Goal: Task Accomplishment & Management: Use online tool/utility

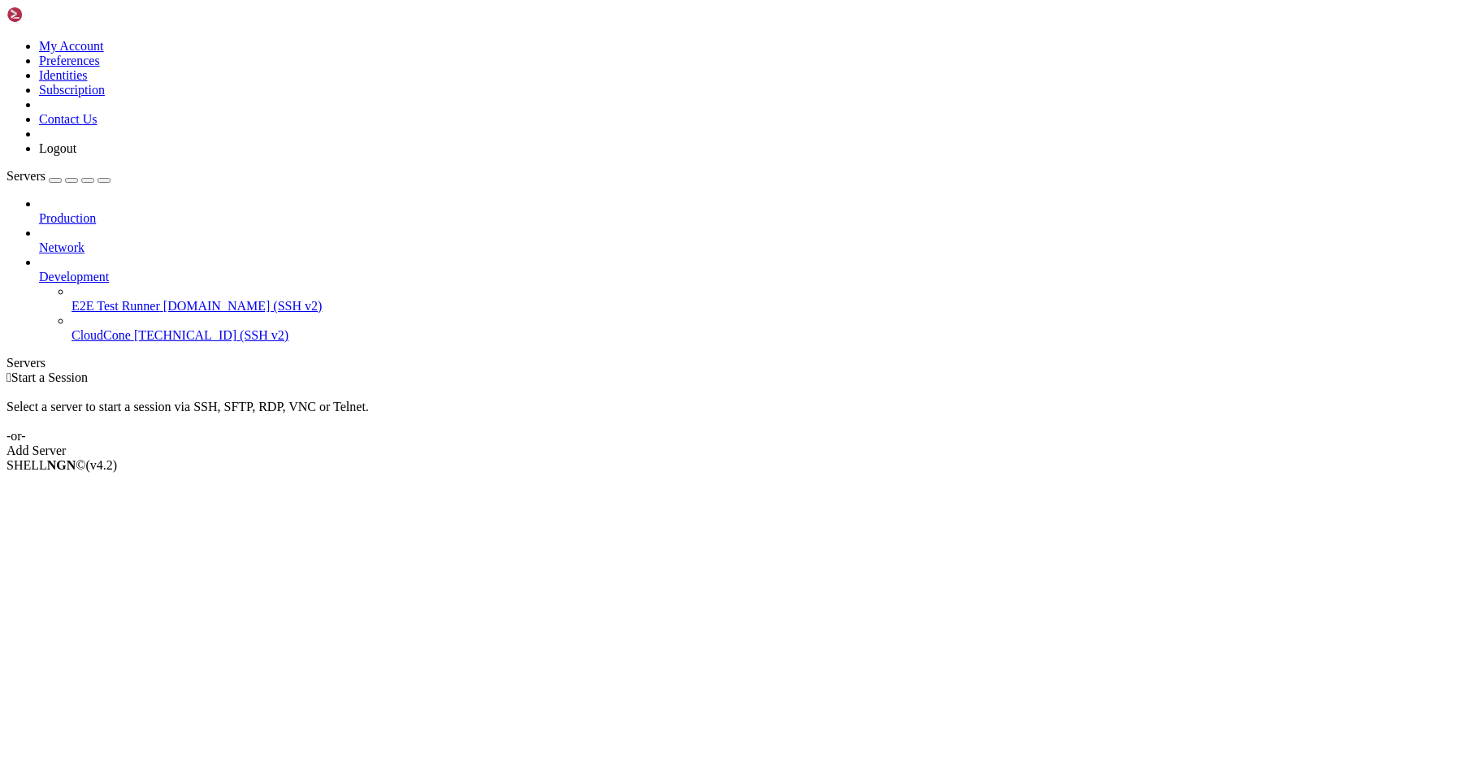
click at [106, 328] on span "CloudCone" at bounding box center [101, 335] width 59 height 14
click at [92, 588] on span "Properties" at bounding box center [65, 595] width 53 height 14
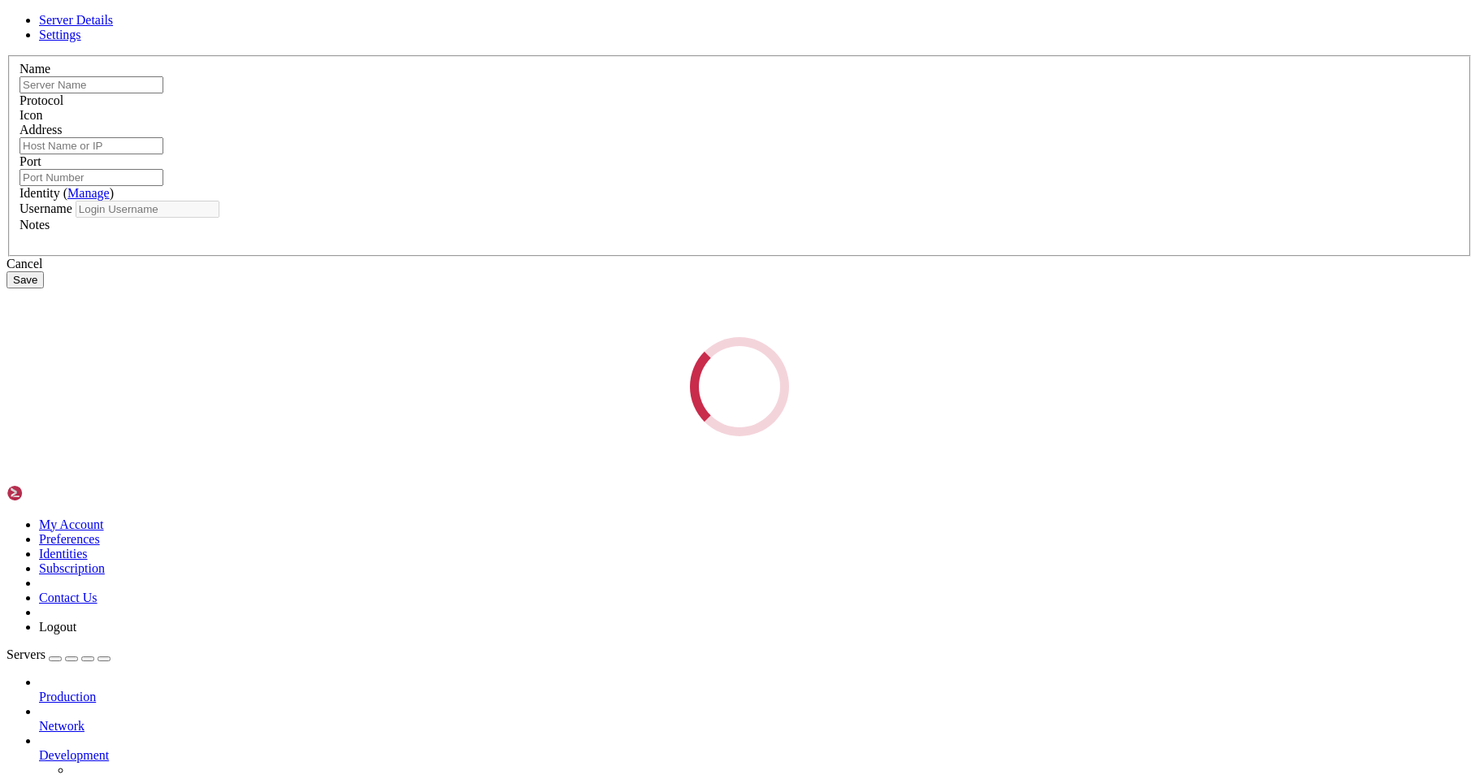
type input "CloudCone"
type input "[TECHNICAL_ID]"
type input "22"
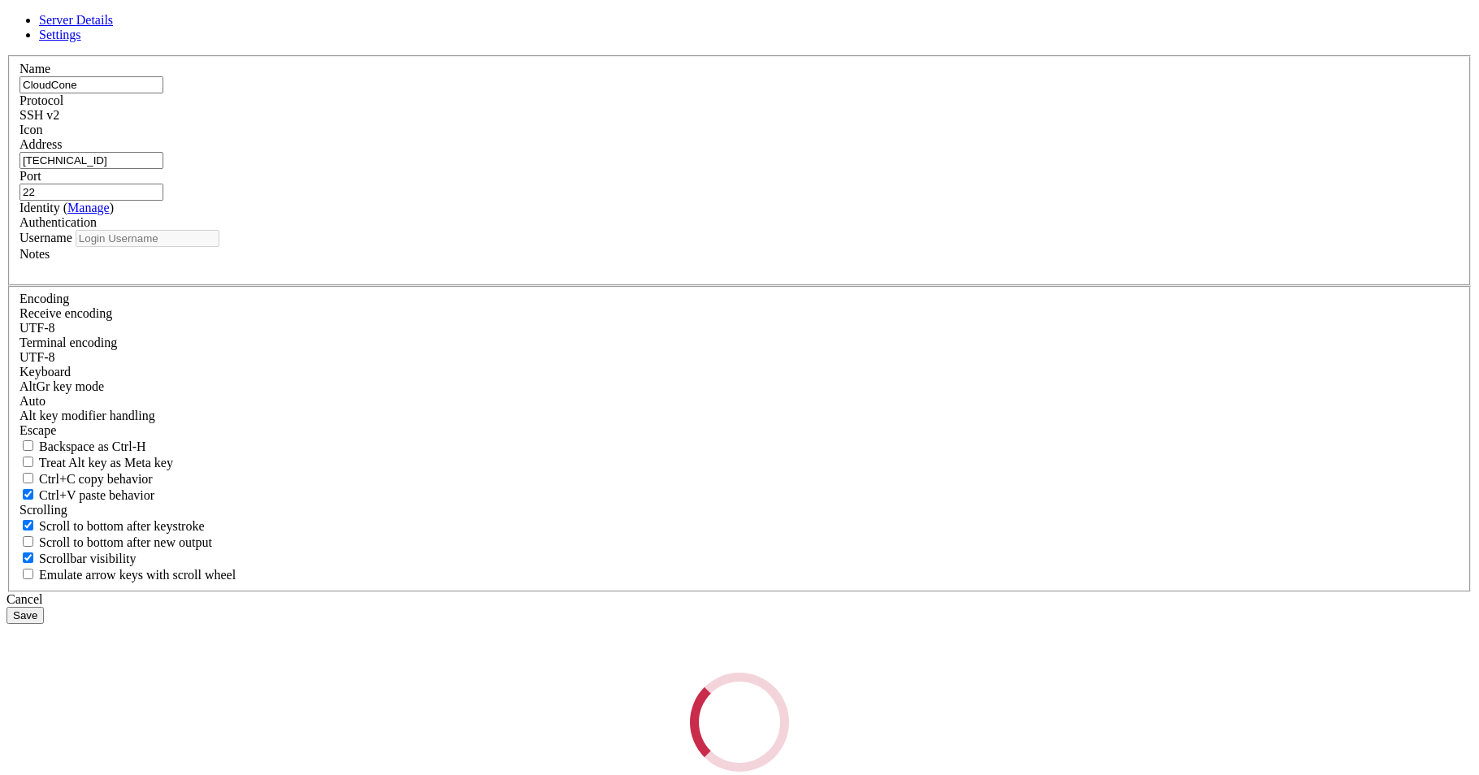
type input "root"
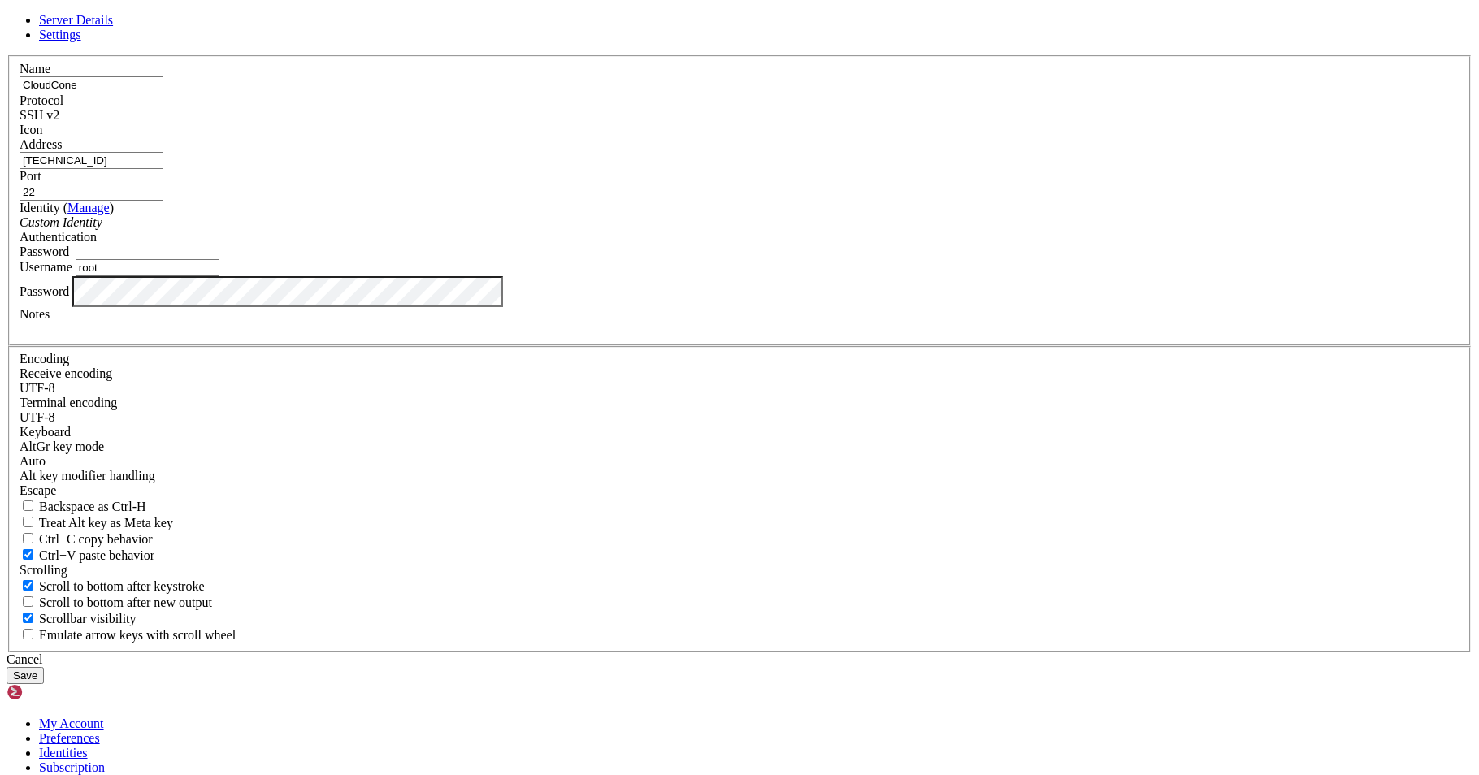
click at [44, 667] on button "Save" at bounding box center [25, 675] width 37 height 17
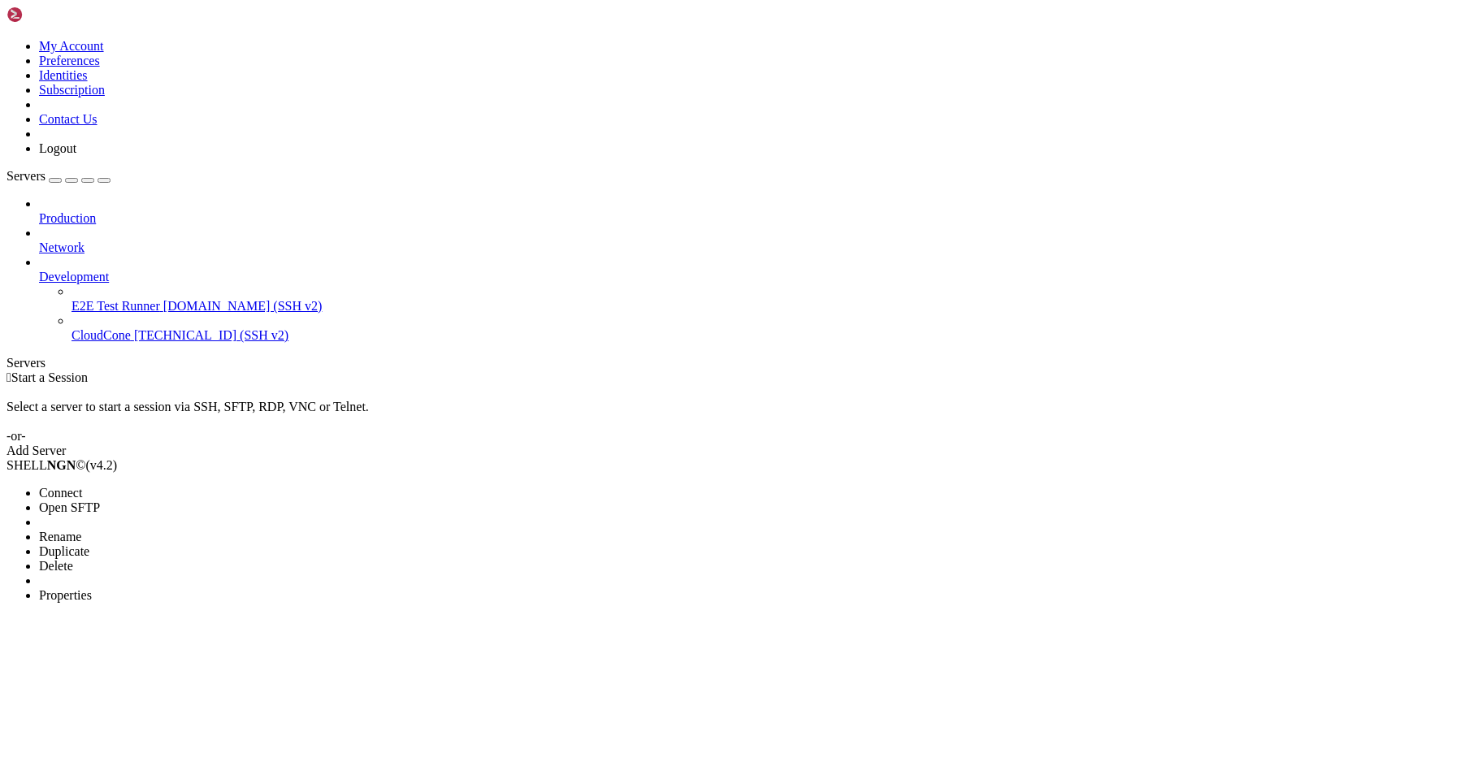
click at [82, 486] on span "Connect" at bounding box center [60, 493] width 43 height 14
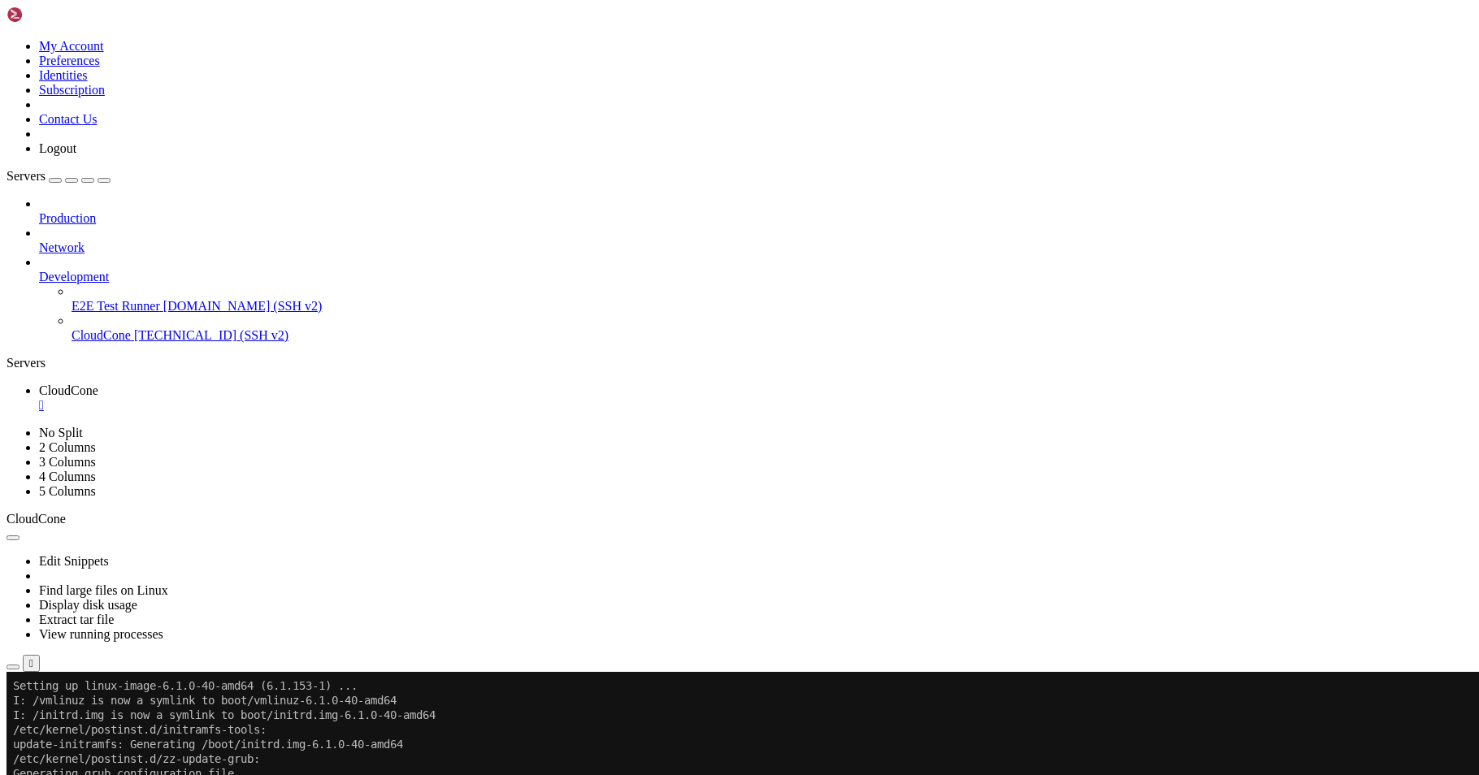
scroll to position [6598, 0]
click at [72, 719] on button "Reconnect" at bounding box center [39, 727] width 65 height 17
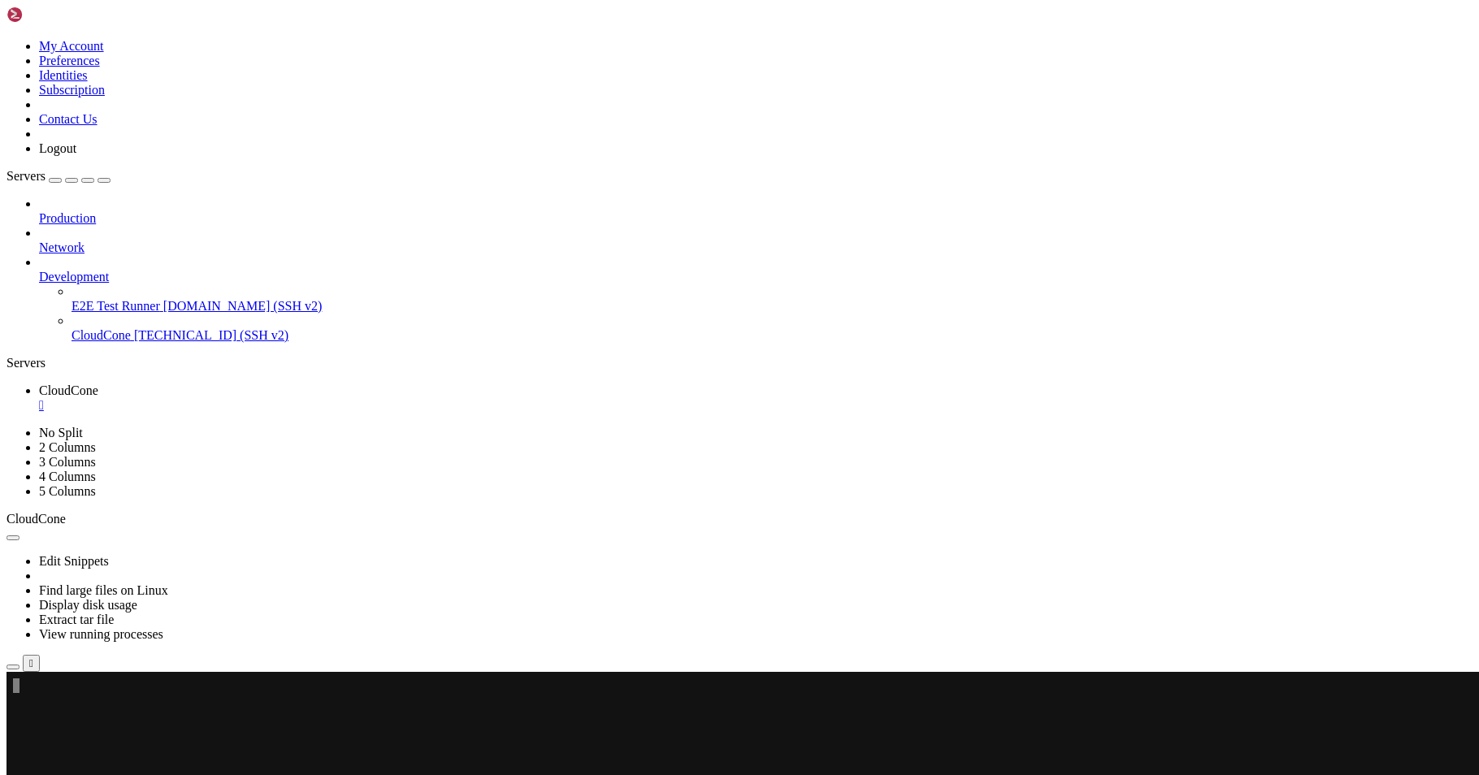
scroll to position [0, 0]
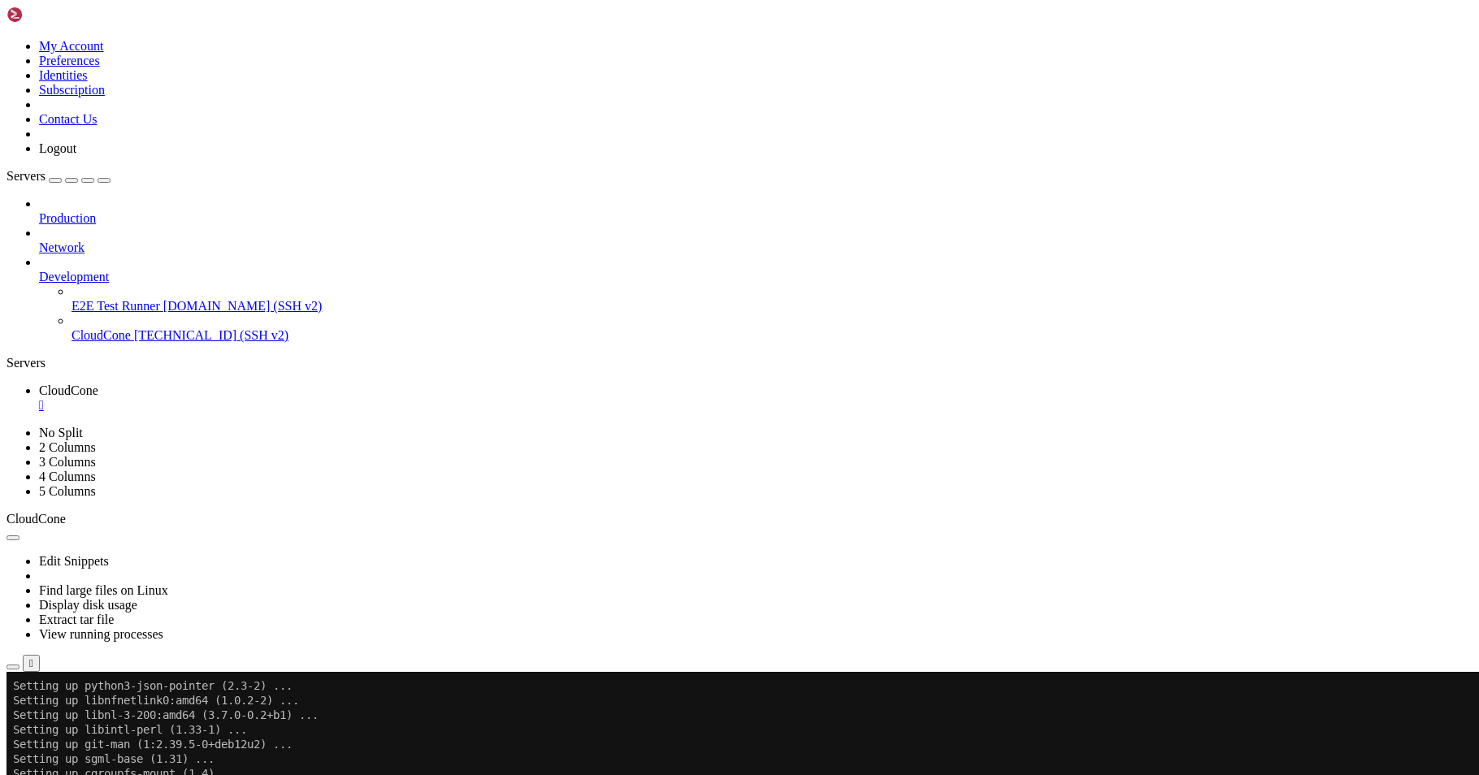
scroll to position [3892, 0]
drag, startPoint x: 189, startPoint y: 1347, endPoint x: 177, endPoint y: 1348, distance: 11.5
drag, startPoint x: 177, startPoint y: 1348, endPoint x: 178, endPoint y: 1333, distance: 15.5
drag, startPoint x: 178, startPoint y: 1331, endPoint x: 164, endPoint y: 1326, distance: 14.7
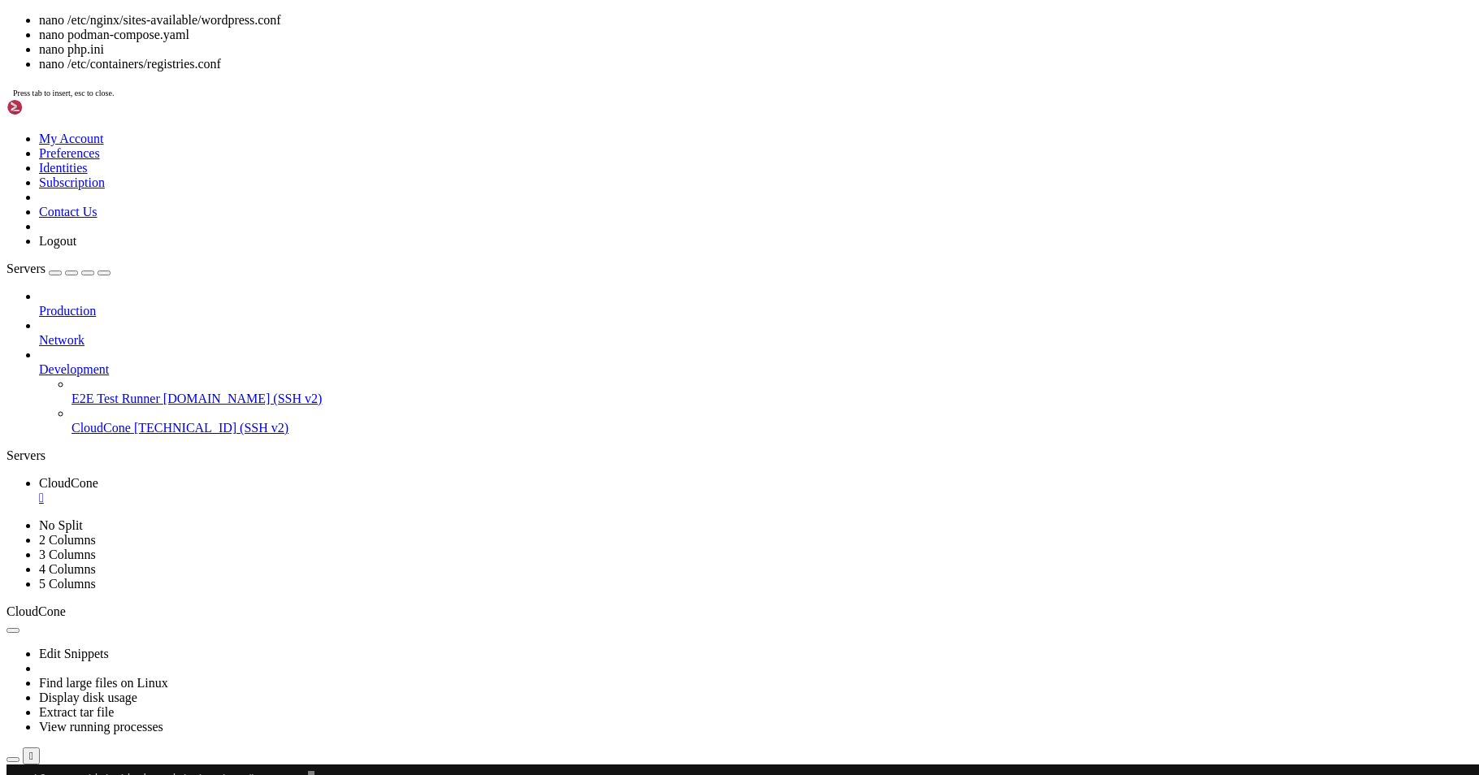
drag, startPoint x: 286, startPoint y: 1127, endPoint x: 307, endPoint y: 931, distance: 197.0
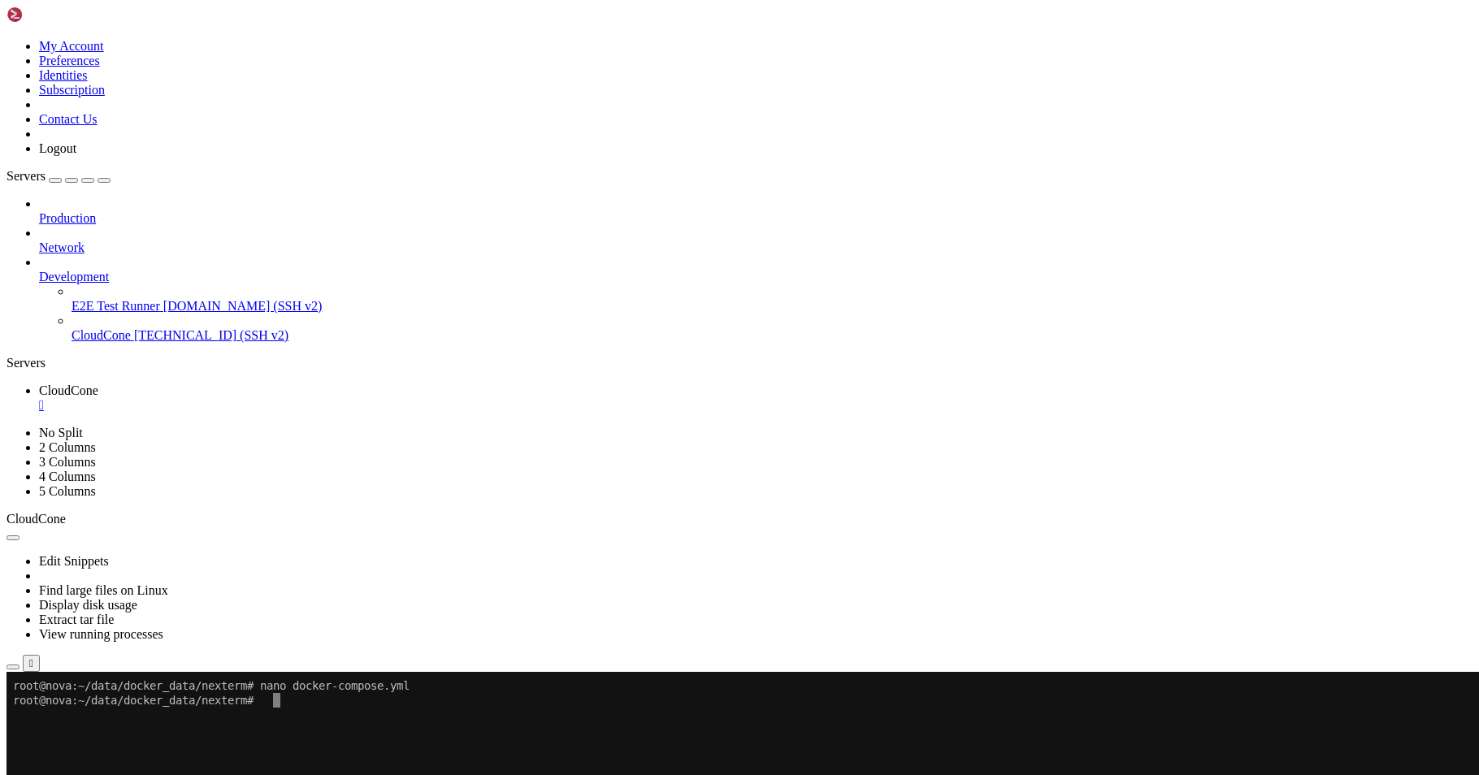
drag, startPoint x: 345, startPoint y: 758, endPoint x: 320, endPoint y: 716, distance: 49.2
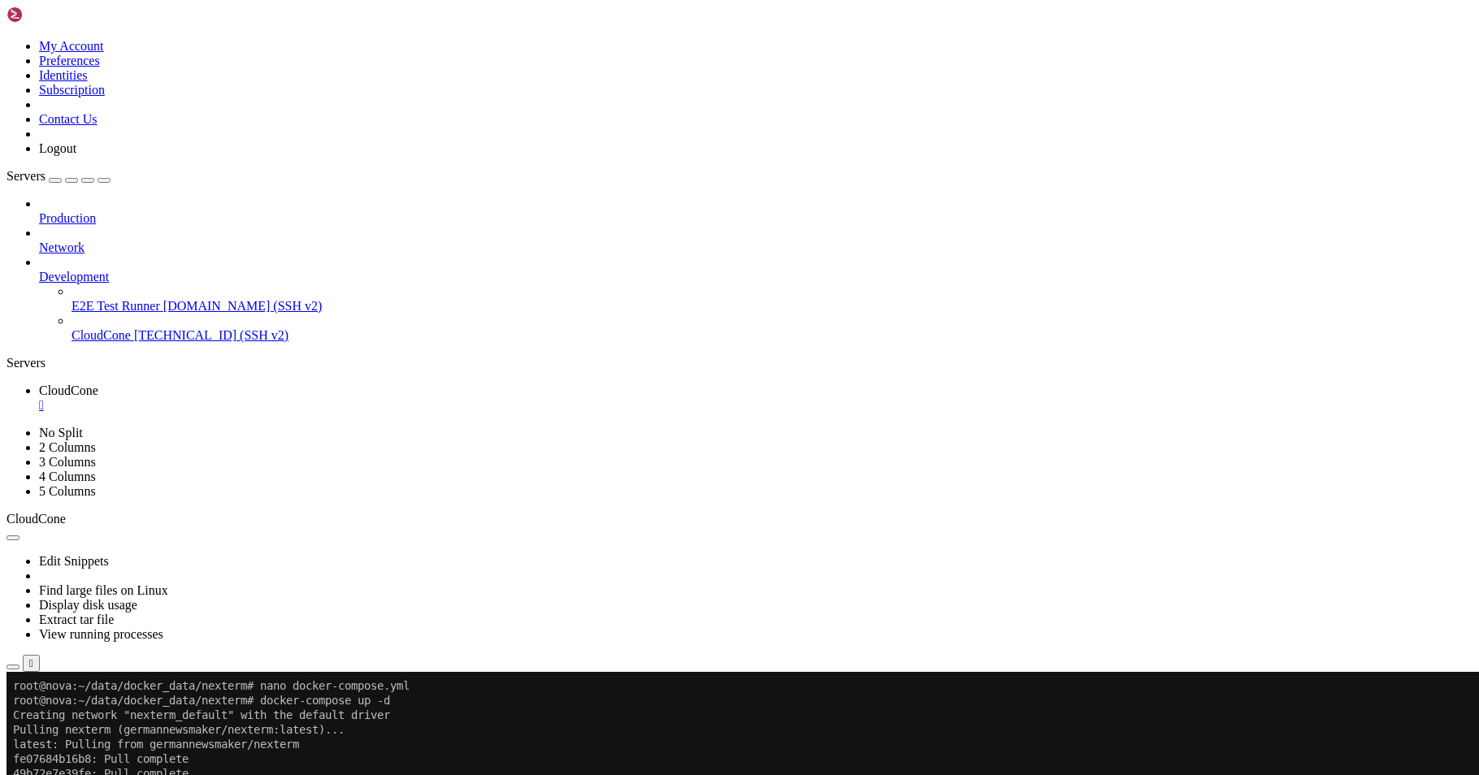
drag, startPoint x: 307, startPoint y: 1010, endPoint x: 309, endPoint y: 985, distance: 25.2
drag, startPoint x: 309, startPoint y: 985, endPoint x: 294, endPoint y: 990, distance: 15.4
click at [72, 719] on button "Reconnect" at bounding box center [39, 727] width 65 height 17
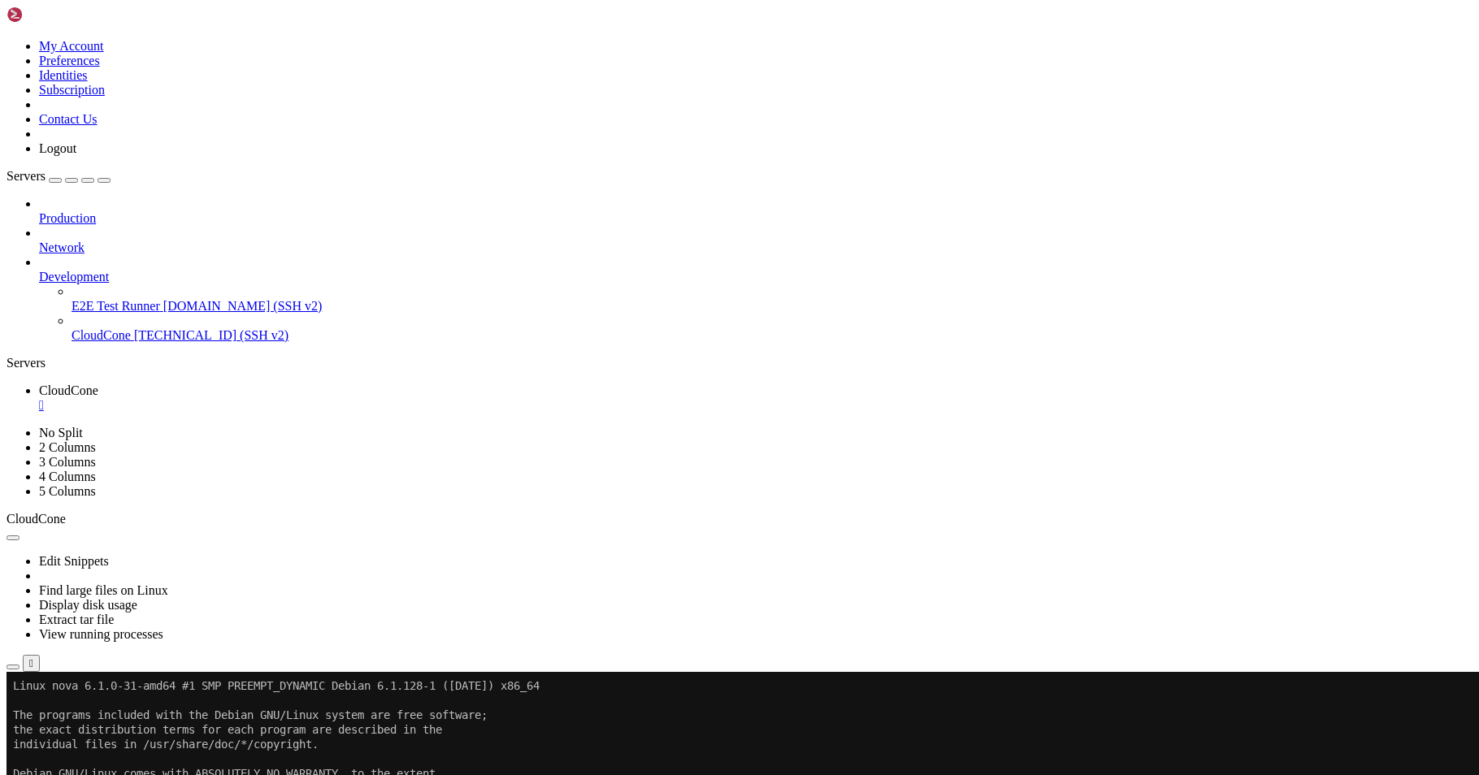
drag, startPoint x: 185, startPoint y: 896, endPoint x: 250, endPoint y: 862, distance: 74.2
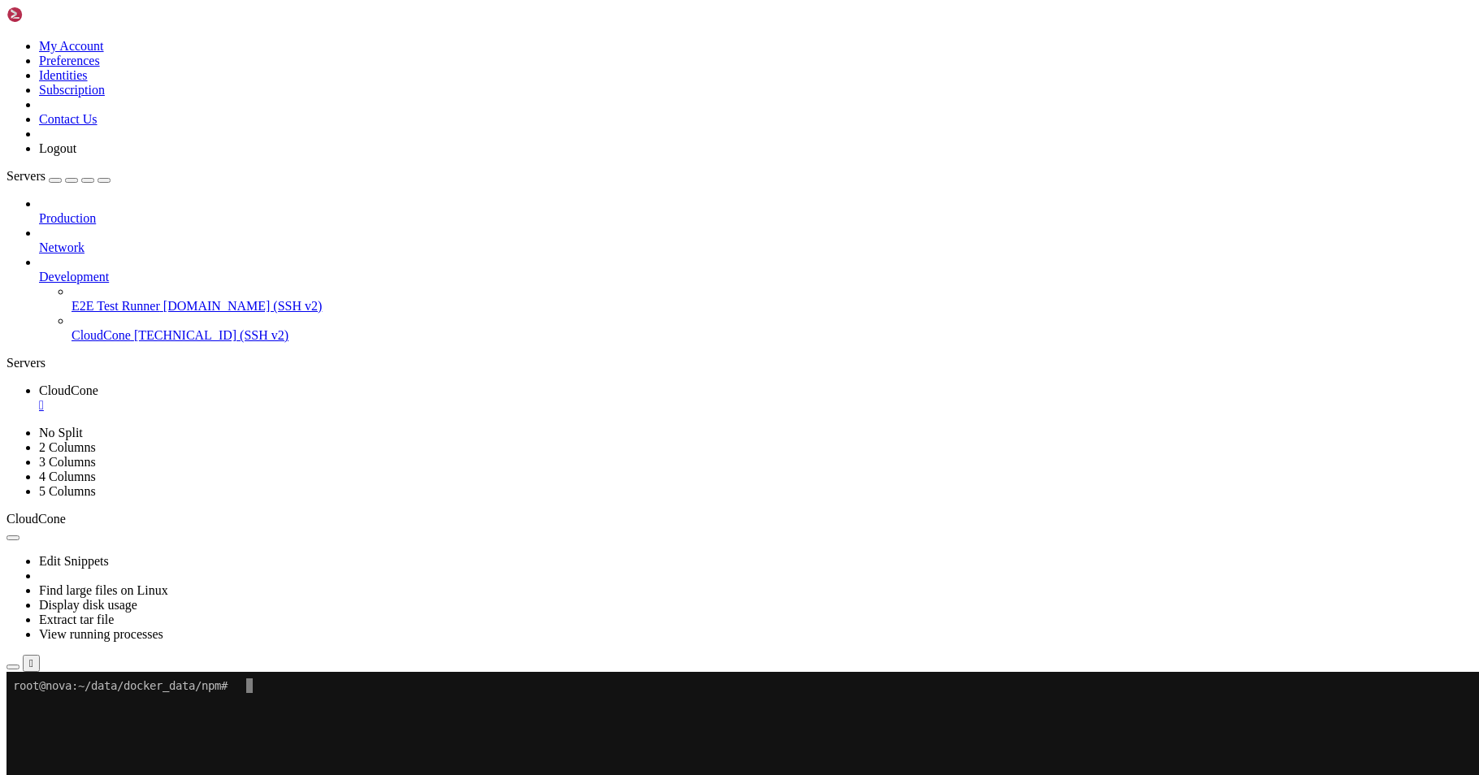
drag, startPoint x: 531, startPoint y: 752, endPoint x: 430, endPoint y: 736, distance: 102.1
drag, startPoint x: 430, startPoint y: 736, endPoint x: 353, endPoint y: 723, distance: 78.2
drag, startPoint x: 344, startPoint y: 722, endPoint x: 292, endPoint y: 691, distance: 60.5
drag, startPoint x: 292, startPoint y: 691, endPoint x: 269, endPoint y: 691, distance: 22.8
drag, startPoint x: 269, startPoint y: 691, endPoint x: 249, endPoint y: 693, distance: 20.5
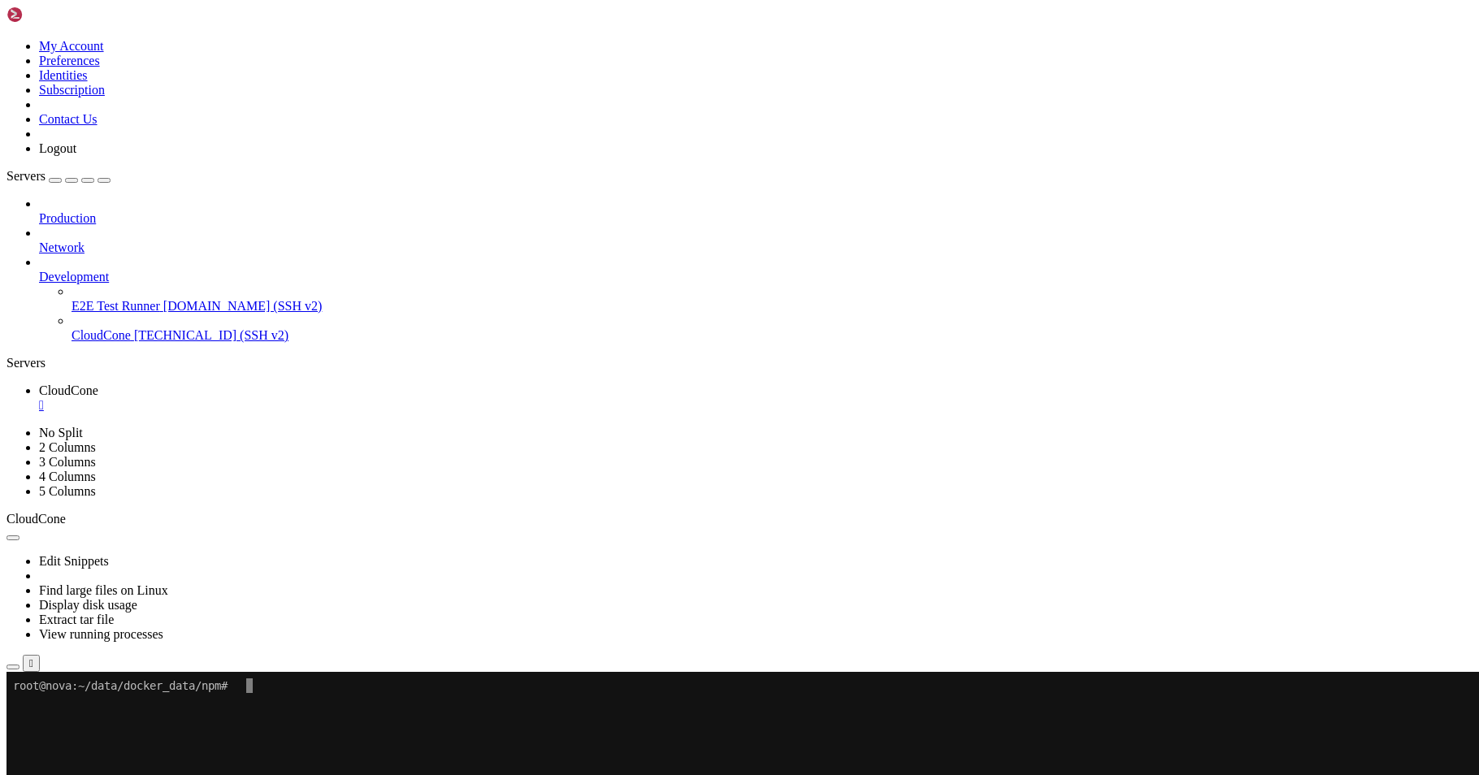
click at [262, 688] on x-row "root@nova:~/data/docker_data/npm#" at bounding box center [643, 686] width 1260 height 15
click at [253, 684] on x-row "root@nova:~/data/docker_data/npm#" at bounding box center [643, 686] width 1260 height 15
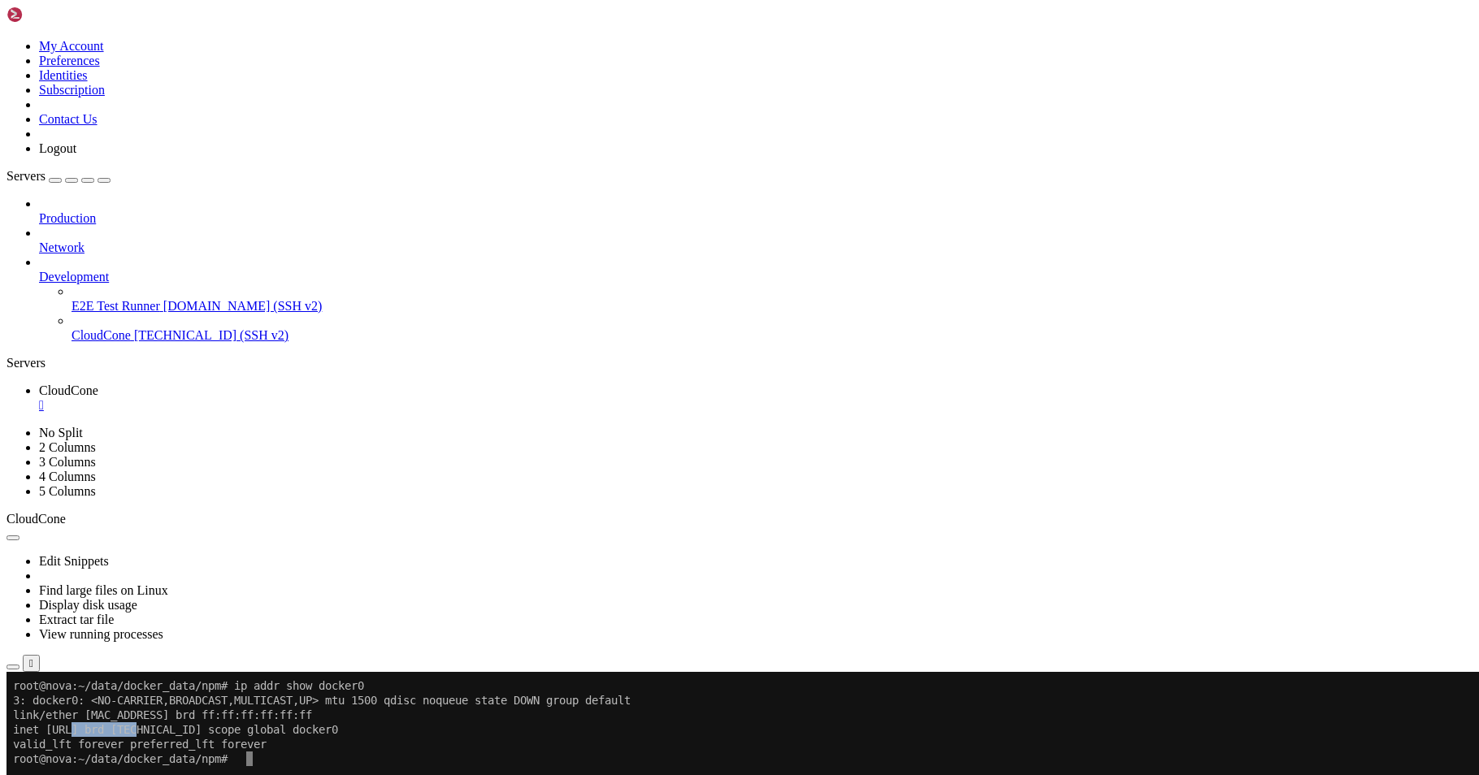
drag, startPoint x: 144, startPoint y: 728, endPoint x: 78, endPoint y: 723, distance: 66.0
click at [78, 723] on x-row "inet [URL] brd [TECHNICAL_ID] scope global docker0" at bounding box center [643, 730] width 1260 height 15
copy x-row "[TECHNICAL_ID]"
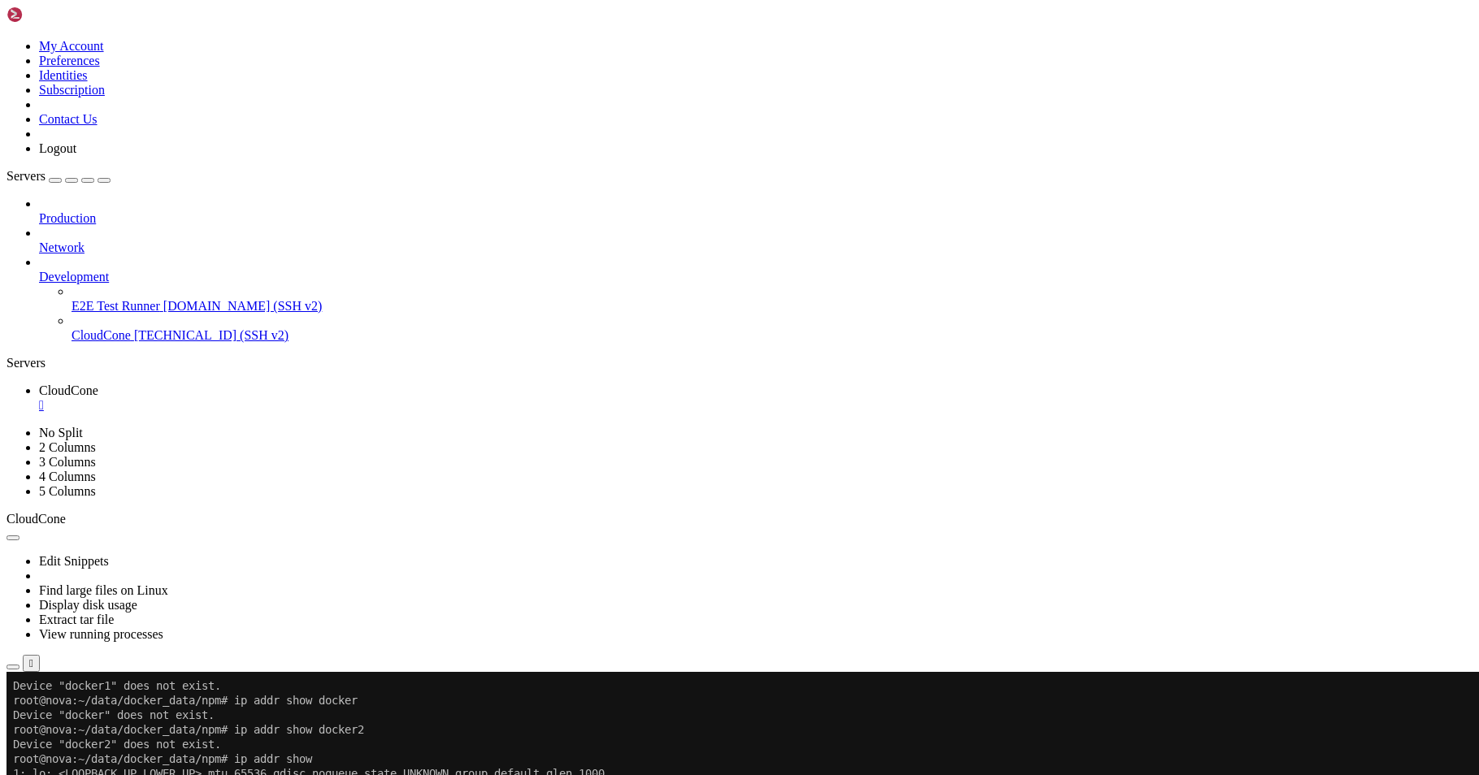
drag, startPoint x: 158, startPoint y: 919, endPoint x: 72, endPoint y: 923, distance: 85.4
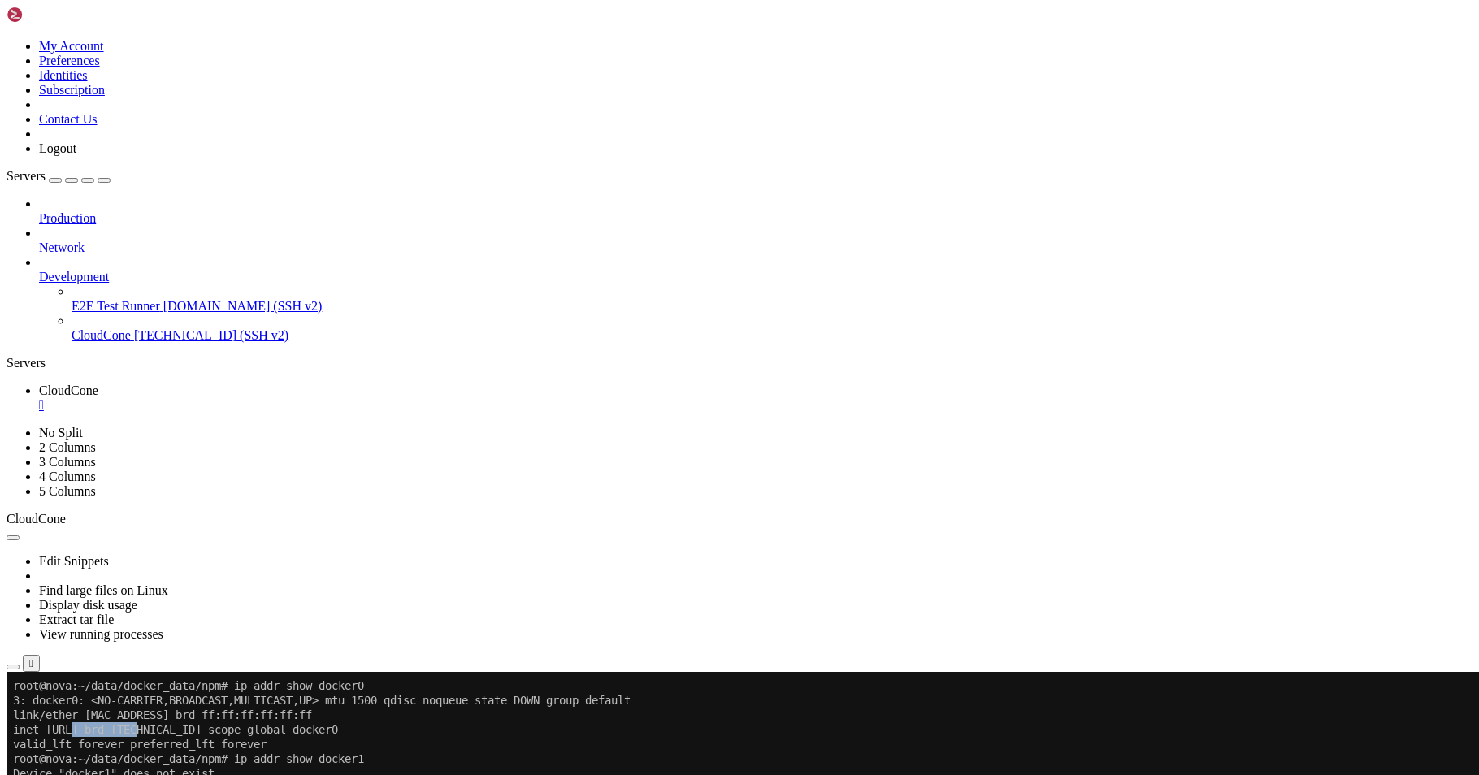
drag, startPoint x: 74, startPoint y: 728, endPoint x: 141, endPoint y: 727, distance: 67.5
click at [141, 727] on x-row "inet [URL] brd [TECHNICAL_ID] scope global docker0" at bounding box center [643, 730] width 1260 height 15
copy x-row "[TECHNICAL_ID]"
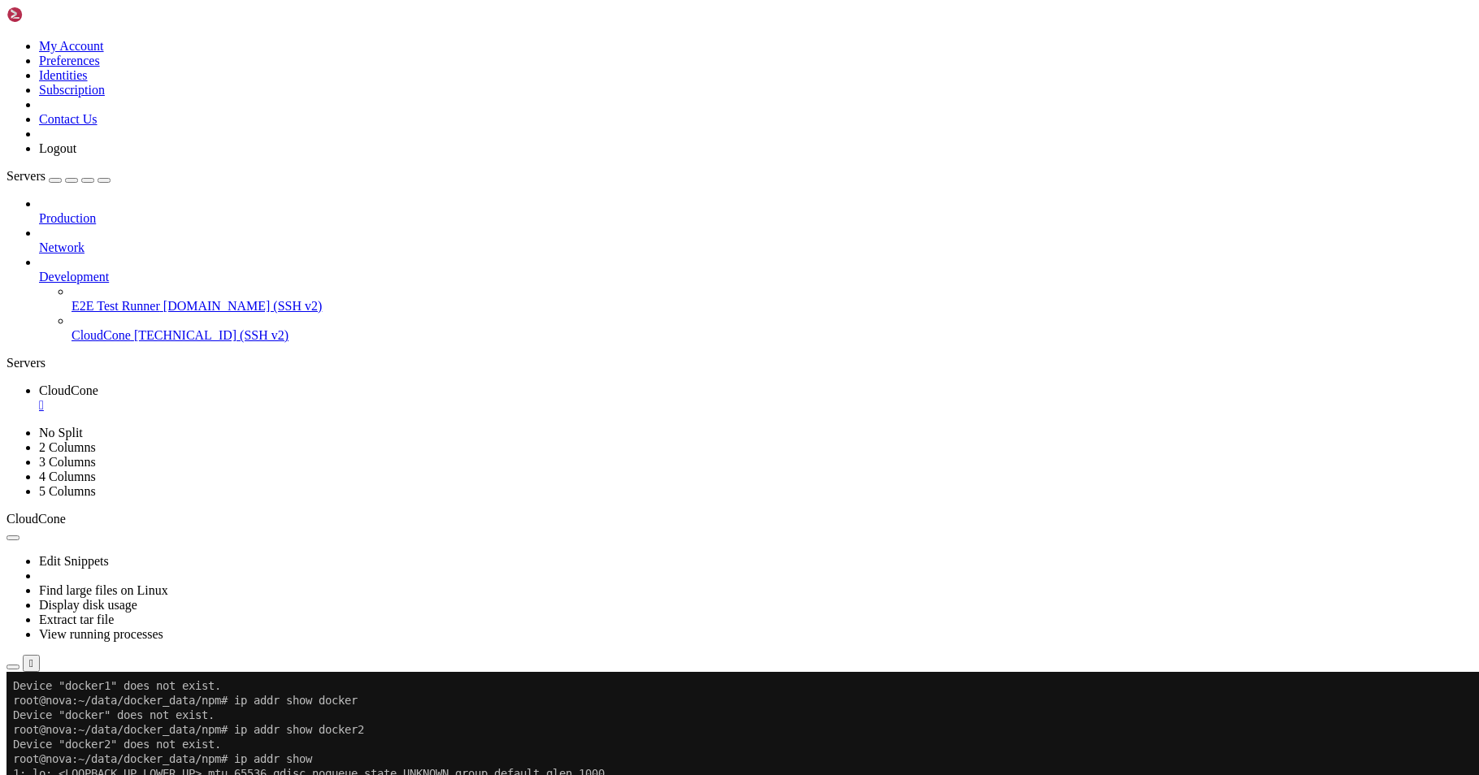
drag, startPoint x: 708, startPoint y: 755, endPoint x: 504, endPoint y: 714, distance: 208.2
click at [708, 731] on div "SHELL NGN © (v 4.2 ) [TECHNICAL_ID] Connected" at bounding box center [740, 709] width 1466 height 44
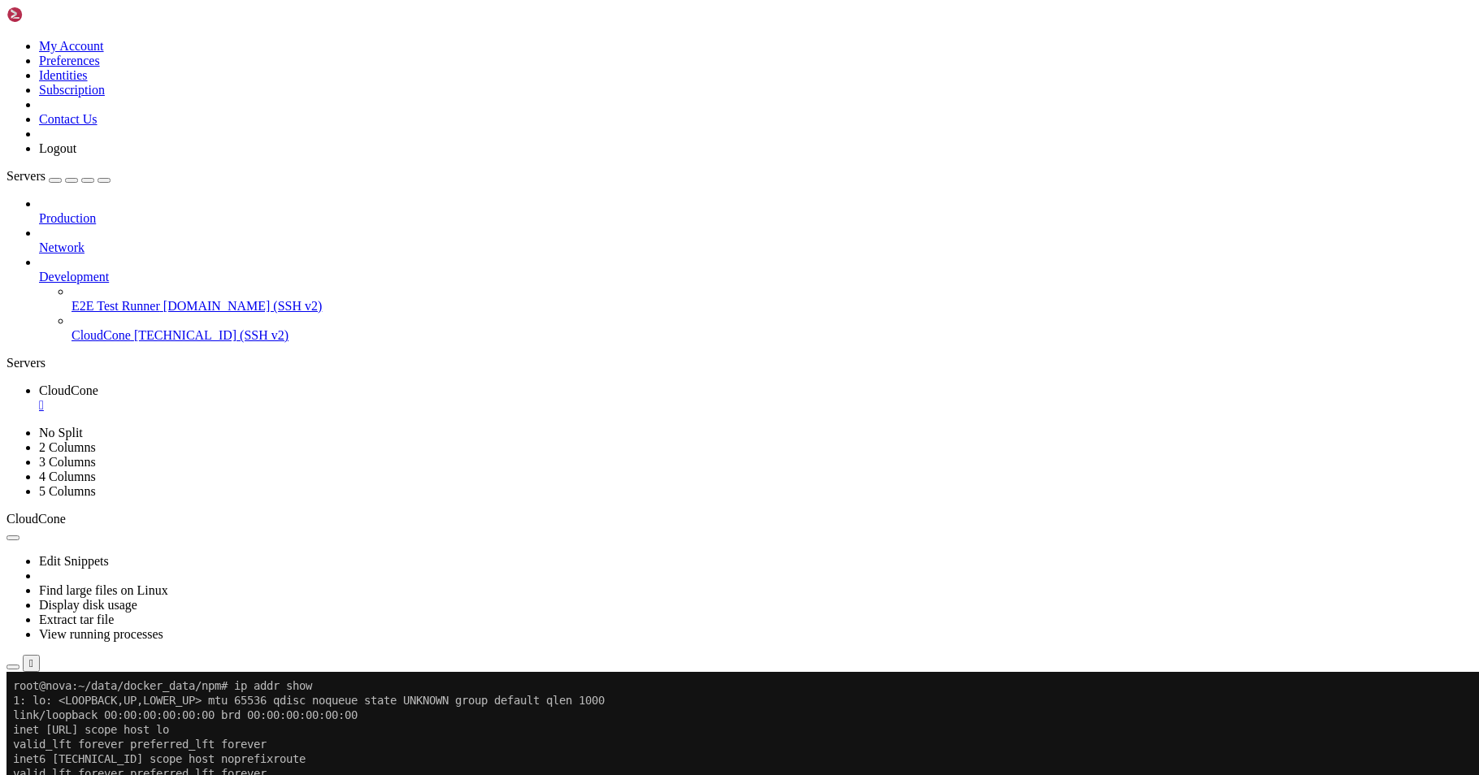
drag, startPoint x: 144, startPoint y: 1330, endPoint x: 77, endPoint y: 1331, distance: 66.7
copy x-row "[TECHNICAL_ID]"
drag, startPoint x: 231, startPoint y: 1313, endPoint x: 115, endPoint y: 1308, distance: 116.3
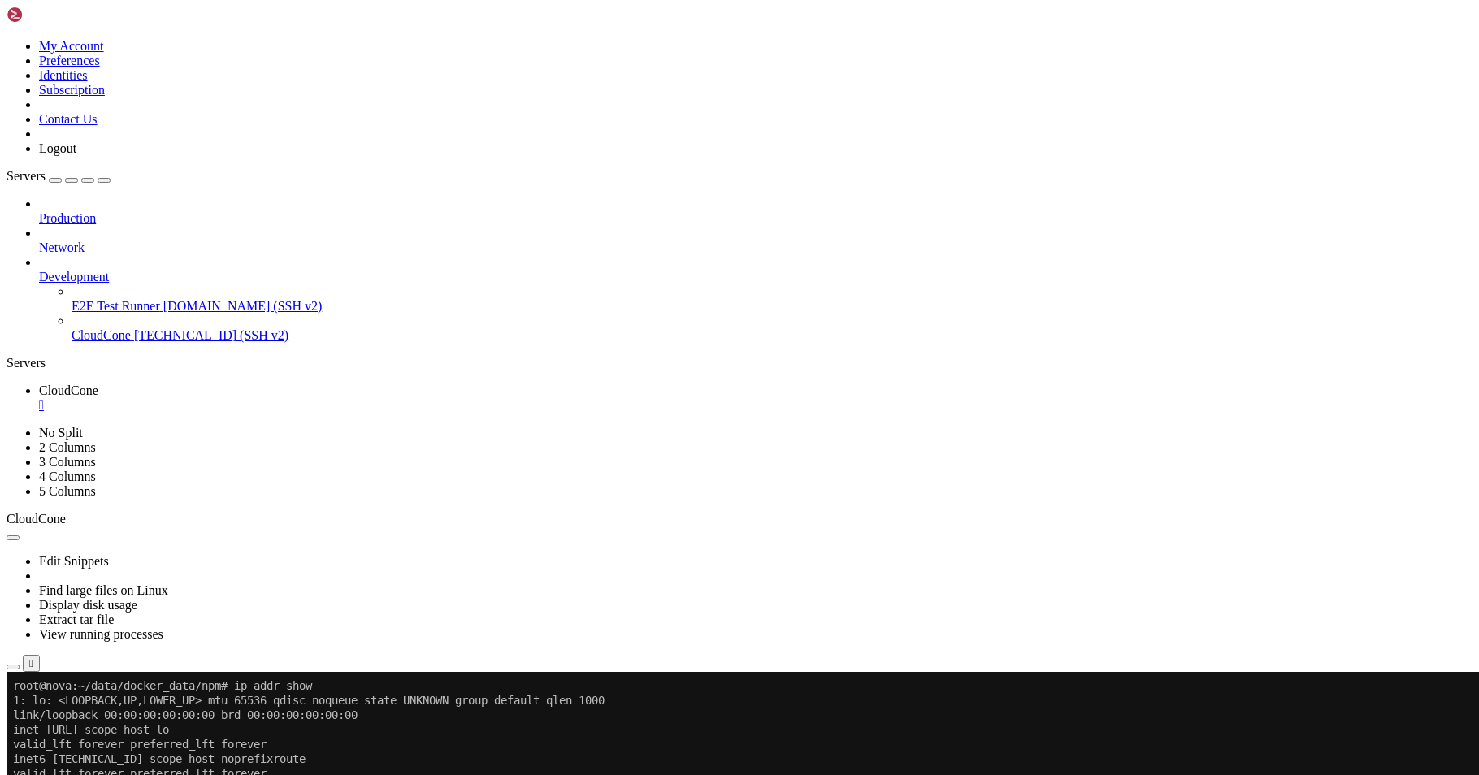
copy x-row "02:42:d3:7e:6d:3e"
